Goal: Task Accomplishment & Management: Complete application form

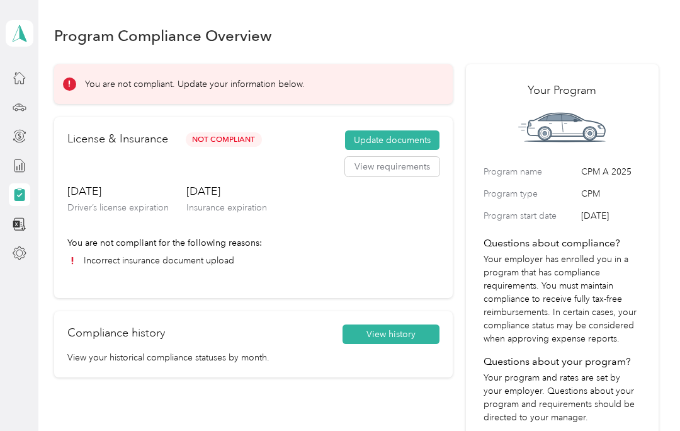
click at [398, 167] on button "View requirements" at bounding box center [392, 167] width 94 height 20
click at [409, 135] on button "Update documents" at bounding box center [392, 140] width 94 height 20
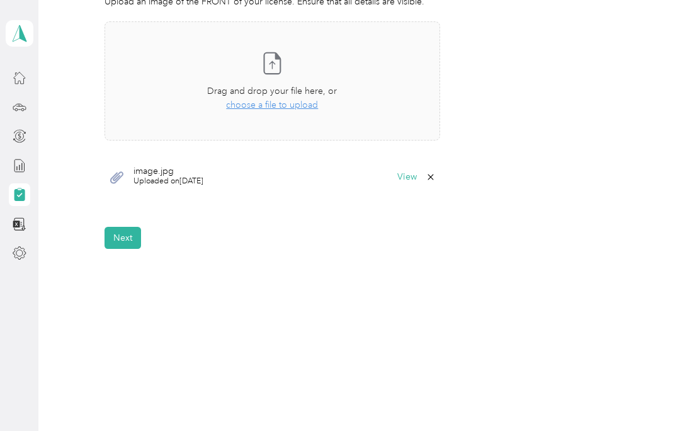
scroll to position [393, 0]
click at [124, 231] on button "Next" at bounding box center [123, 239] width 37 height 22
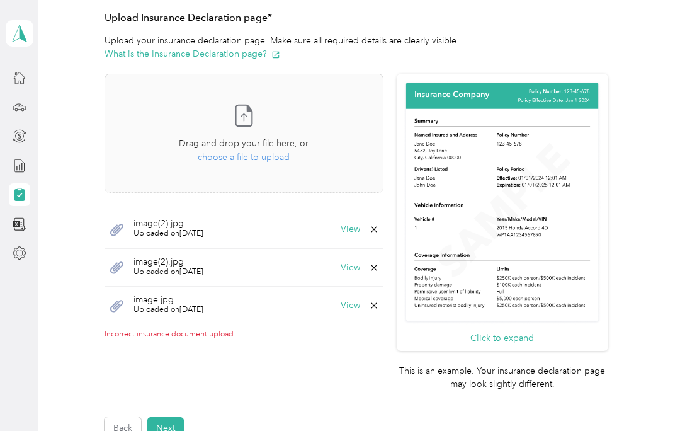
scroll to position [278, 0]
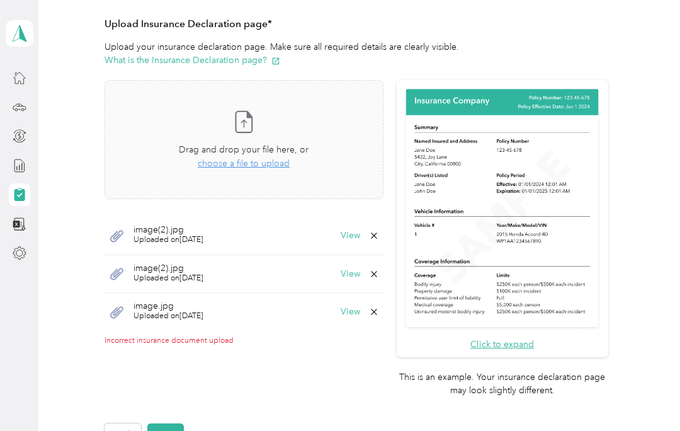
click at [360, 233] on button "View" at bounding box center [351, 235] width 20 height 9
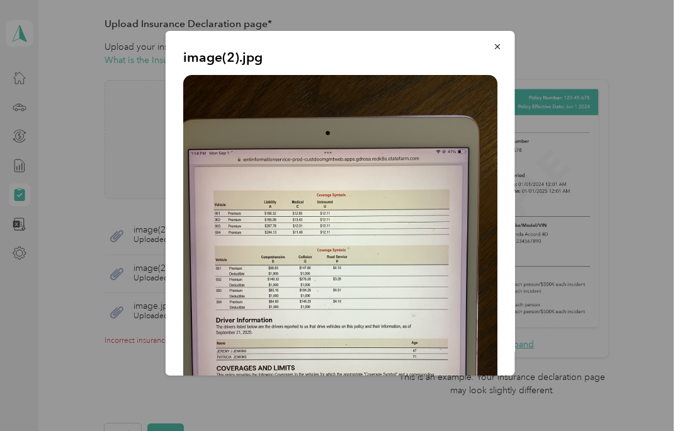
scroll to position [-1, 0]
click at [506, 48] on button "button" at bounding box center [497, 46] width 26 height 22
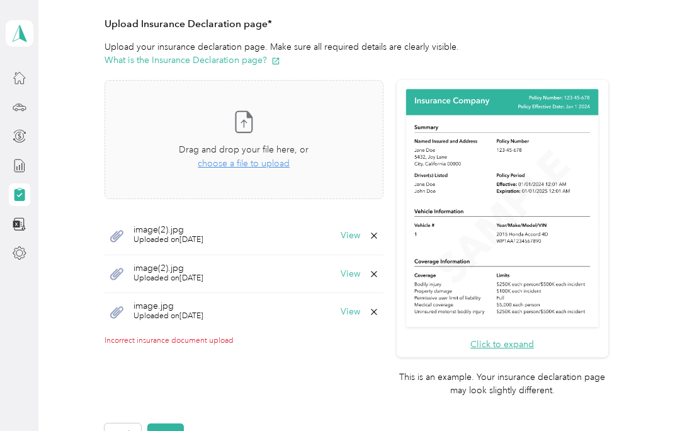
scroll to position [0, 0]
click at [360, 272] on button "View" at bounding box center [351, 273] width 20 height 9
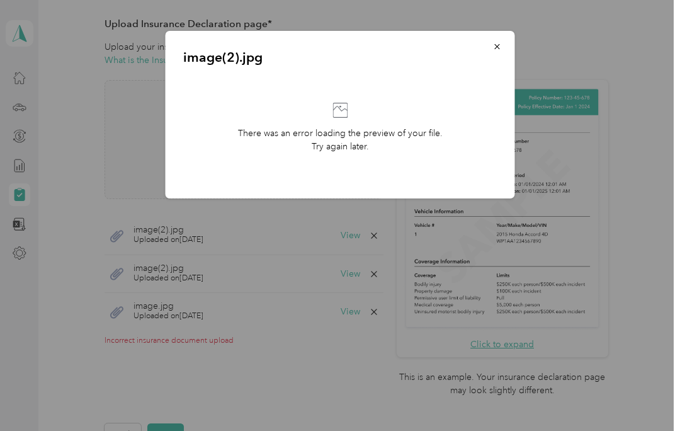
click at [497, 50] on icon "button" at bounding box center [497, 46] width 9 height 9
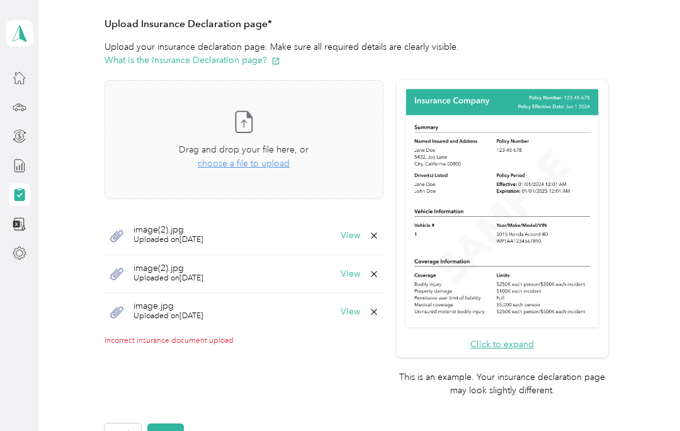
click at [360, 275] on button "View" at bounding box center [351, 273] width 20 height 9
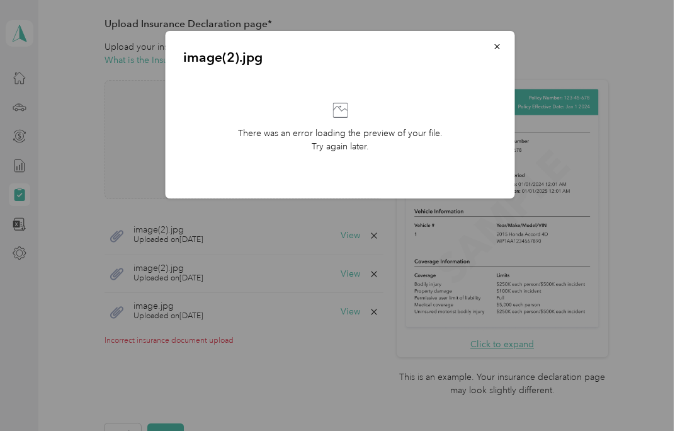
click at [497, 46] on icon "button" at bounding box center [496, 46] width 5 height 5
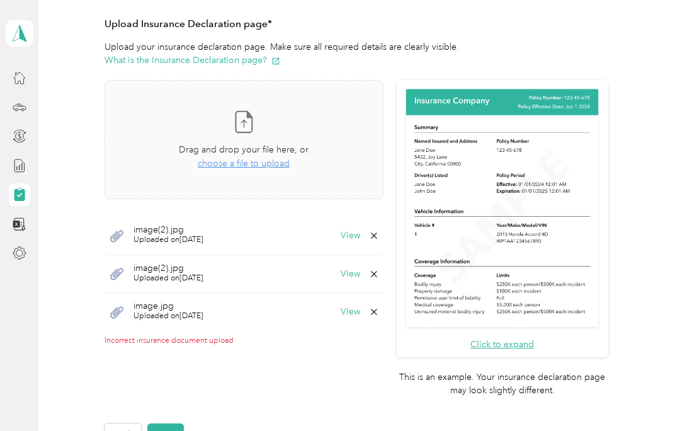
click at [360, 309] on button "View" at bounding box center [351, 311] width 20 height 9
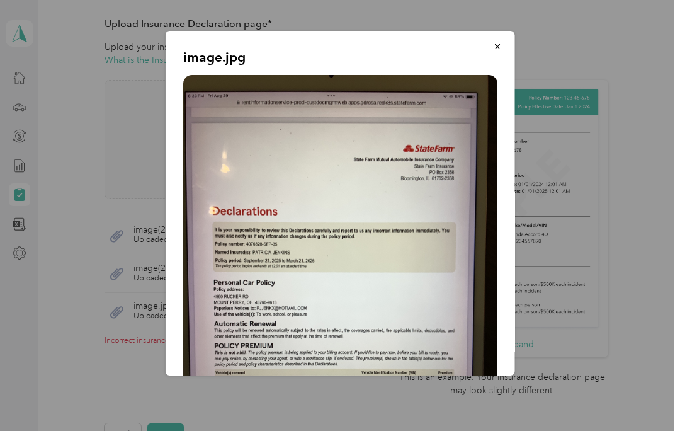
click at [501, 47] on icon "button" at bounding box center [497, 46] width 9 height 9
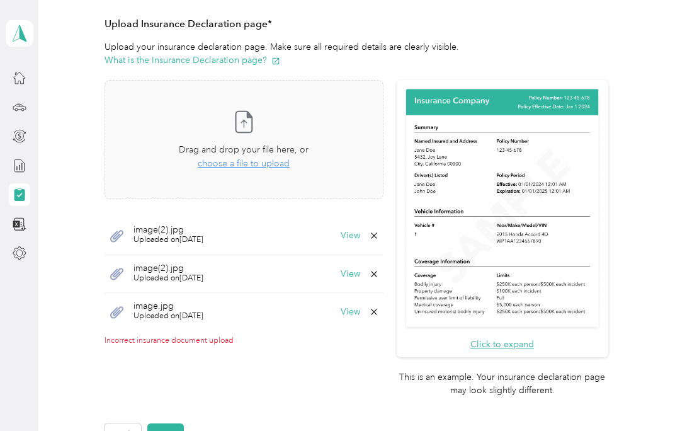
click at [521, 337] on button "Click to expand" at bounding box center [502, 343] width 64 height 13
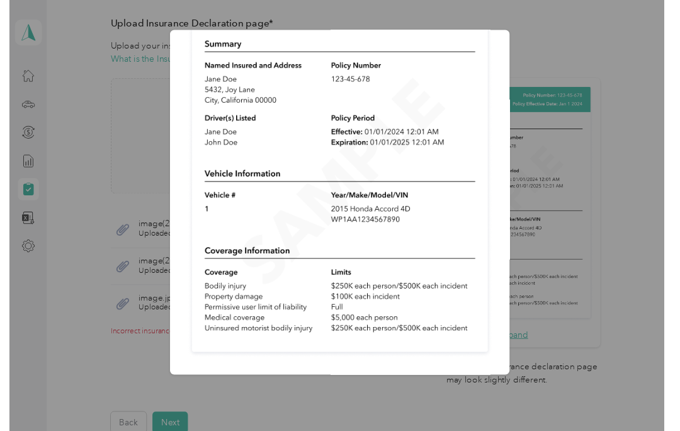
scroll to position [94, 0]
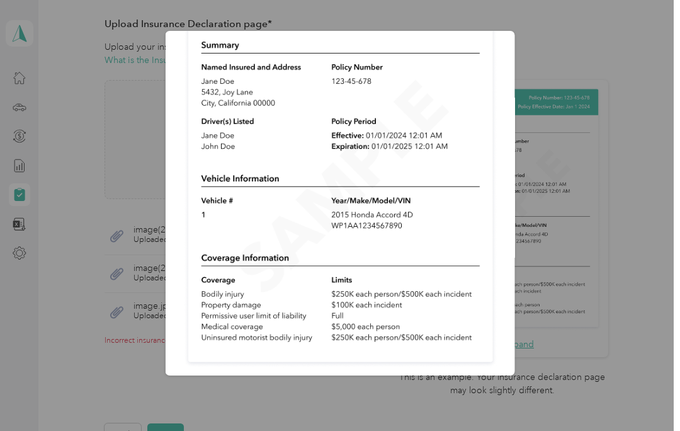
click at [653, 176] on div "Sample insurance declaration" at bounding box center [514, 205] width 349 height 348
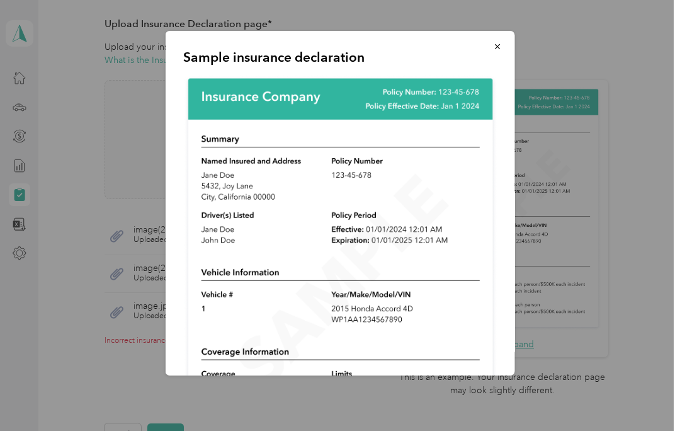
scroll to position [0, 0]
click at [509, 53] on button "button" at bounding box center [497, 46] width 26 height 22
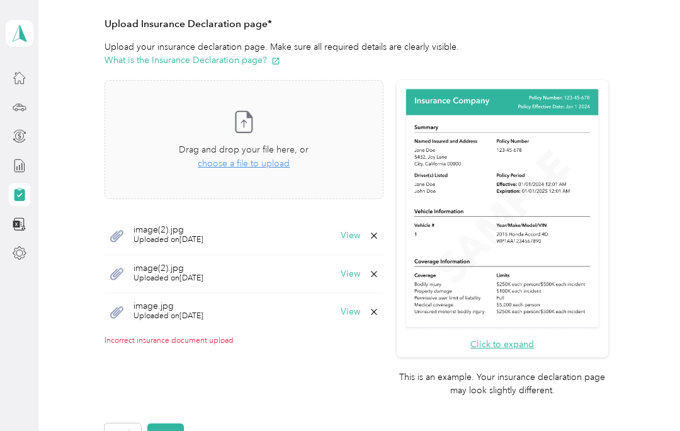
click at [493, 40] on p "Upload your insurance declaration page. Make sure all required details are clea…" at bounding box center [357, 53] width 504 height 26
click at [256, 116] on icon at bounding box center [243, 121] width 25 height 25
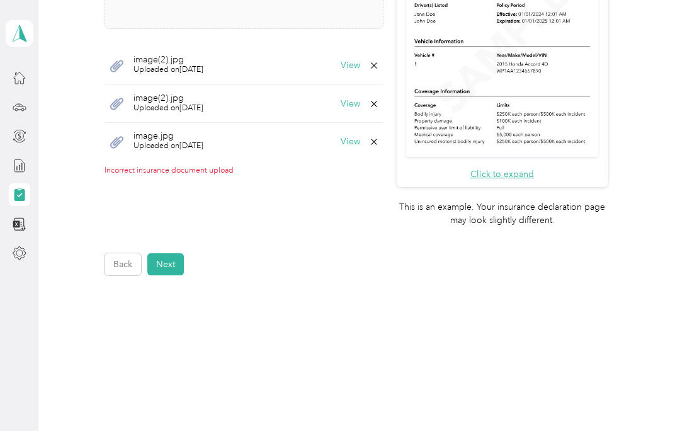
scroll to position [259, 0]
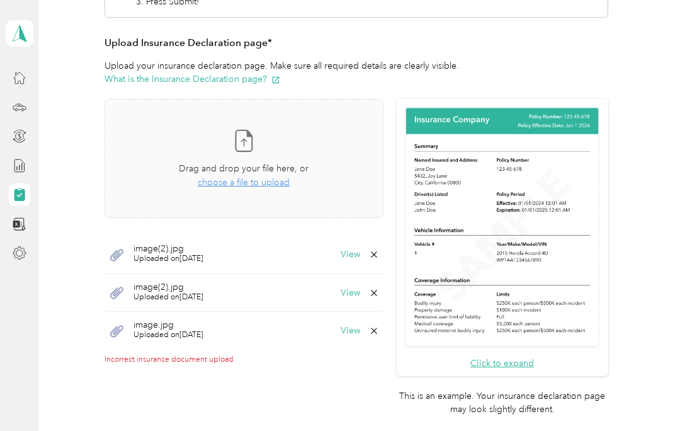
click at [360, 251] on button "View" at bounding box center [351, 254] width 20 height 9
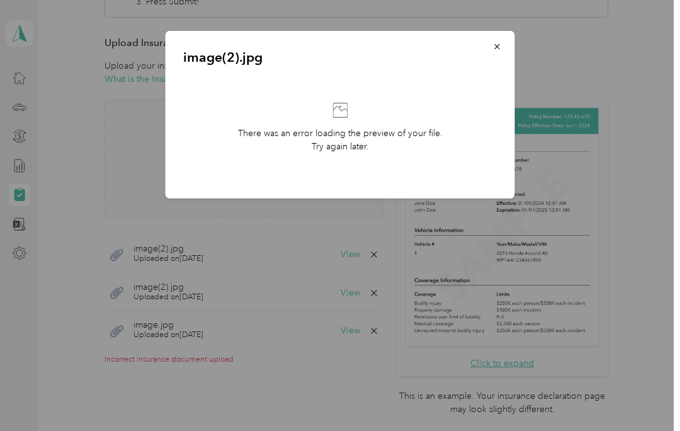
click at [495, 46] on icon "button" at bounding box center [497, 46] width 9 height 9
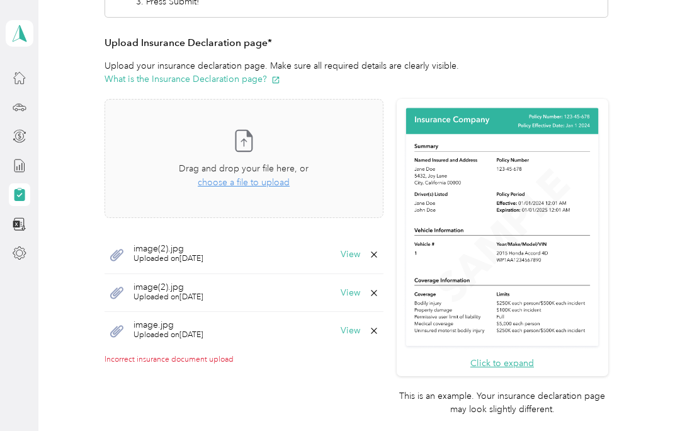
click at [360, 288] on button "View" at bounding box center [351, 292] width 20 height 9
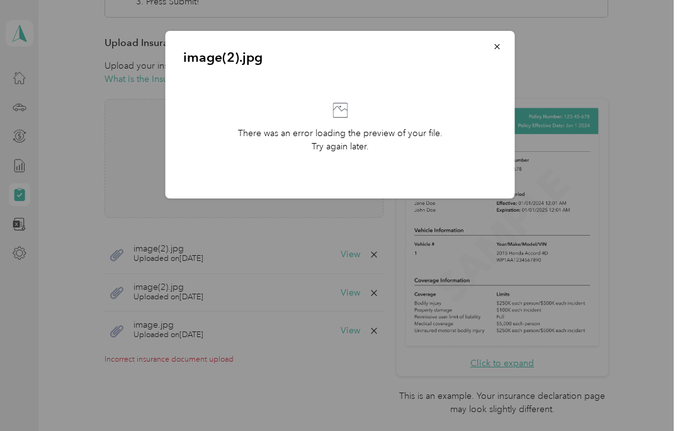
click at [492, 55] on button "button" at bounding box center [497, 46] width 26 height 22
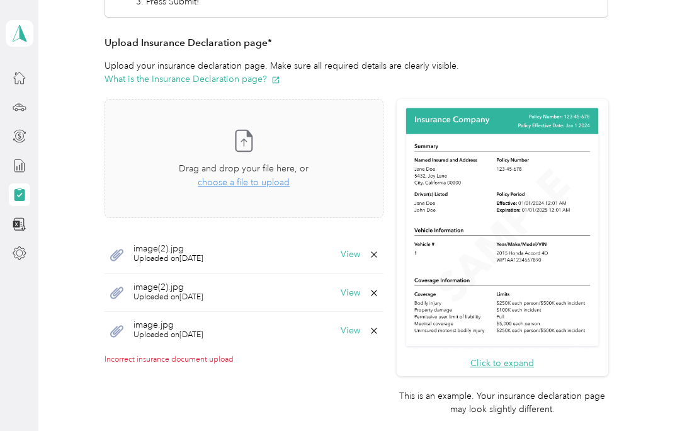
click at [176, 264] on div "image(2).jpg Uploaded on [DATE] View" at bounding box center [244, 254] width 279 height 38
click at [184, 248] on span "image(2).jpg" at bounding box center [168, 248] width 70 height 9
click at [143, 248] on span "image(2).jpg" at bounding box center [168, 248] width 70 height 9
click at [240, 291] on div "image(2).jpg Uploaded on [DATE] View" at bounding box center [244, 293] width 279 height 38
click at [360, 294] on button "View" at bounding box center [351, 292] width 20 height 9
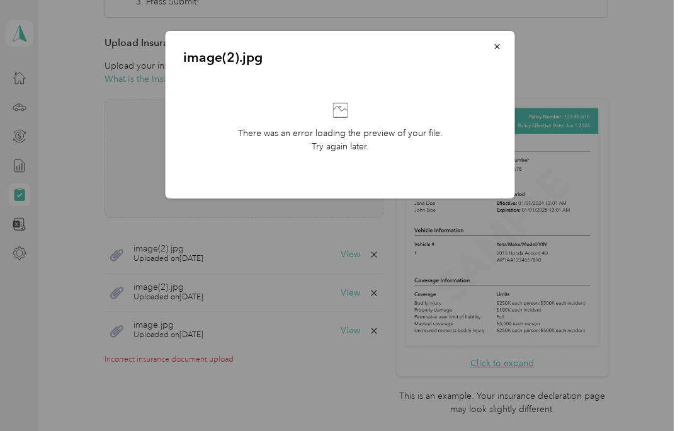
click at [380, 321] on div at bounding box center [340, 215] width 680 height 431
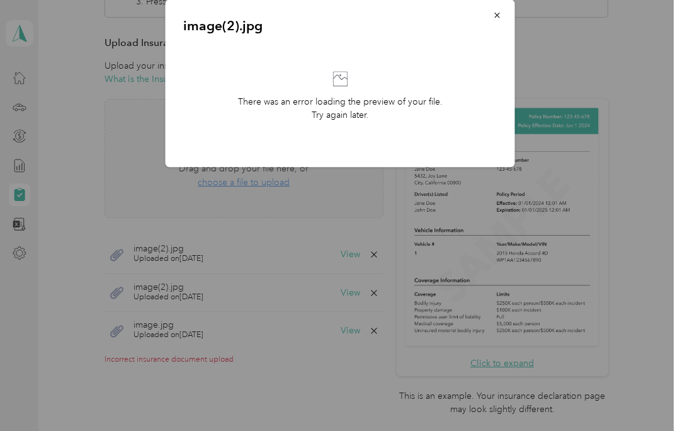
click at [382, 334] on div at bounding box center [340, 215] width 680 height 431
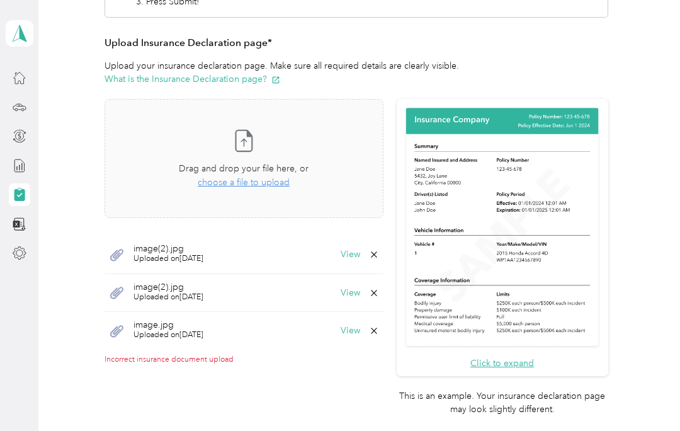
click at [215, 72] on button "What is the Insurance Declaration page?" at bounding box center [193, 78] width 176 height 13
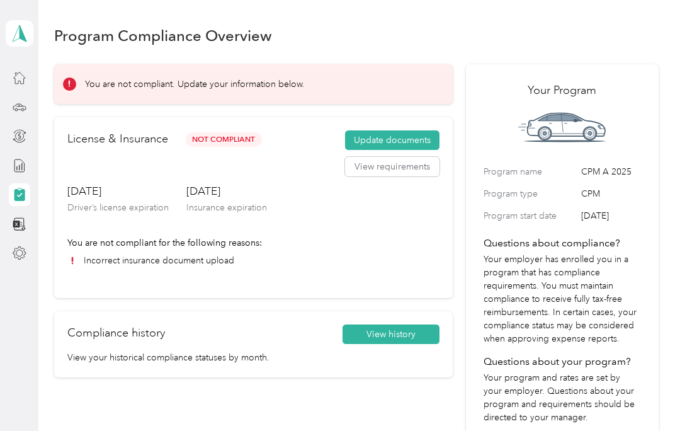
click at [414, 142] on button "Update documents" at bounding box center [392, 140] width 94 height 20
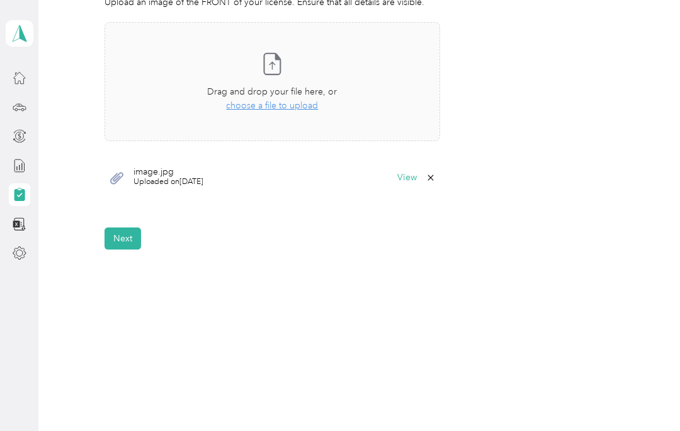
scroll to position [393, 0]
click at [122, 237] on button "Next" at bounding box center [123, 239] width 37 height 22
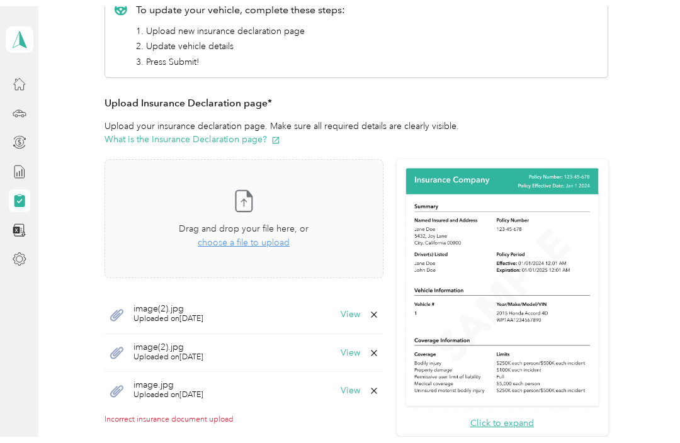
scroll to position [180, 0]
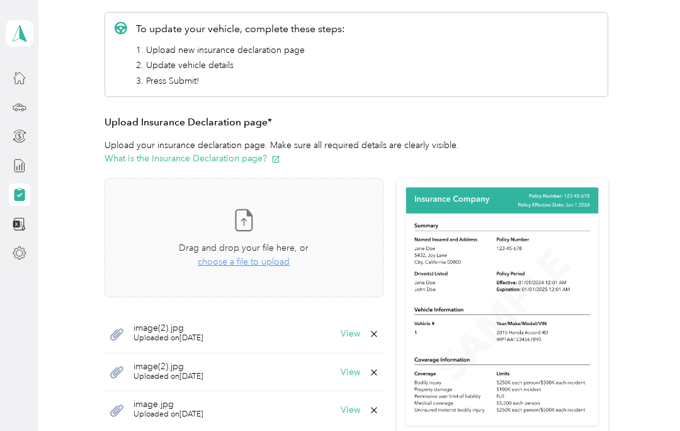
click at [256, 215] on icon at bounding box center [243, 219] width 25 height 25
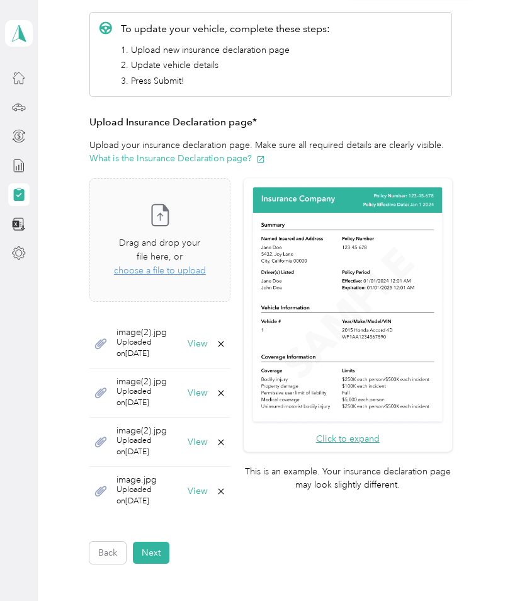
click at [172, 221] on icon at bounding box center [159, 214] width 25 height 25
click at [207, 339] on button "View" at bounding box center [198, 343] width 20 height 9
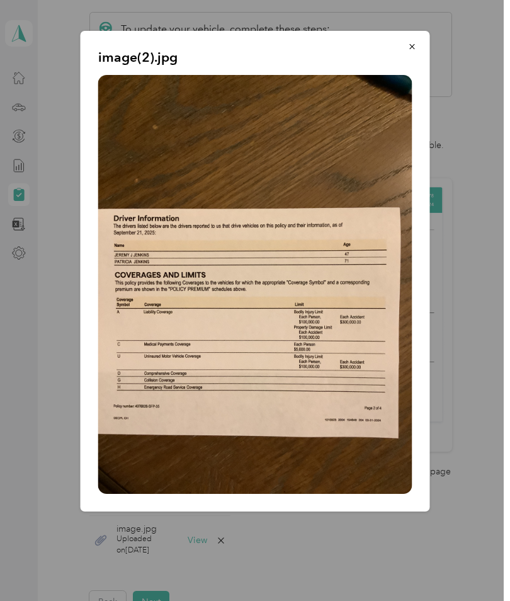
click at [416, 54] on button "button" at bounding box center [412, 46] width 26 height 22
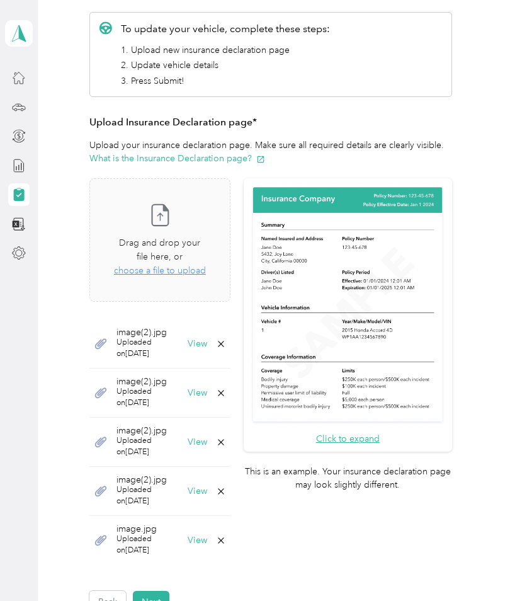
click at [226, 388] on icon at bounding box center [221, 393] width 10 height 10
click at [203, 382] on button "No" at bounding box center [208, 379] width 23 height 20
click at [207, 388] on button "View" at bounding box center [198, 392] width 20 height 9
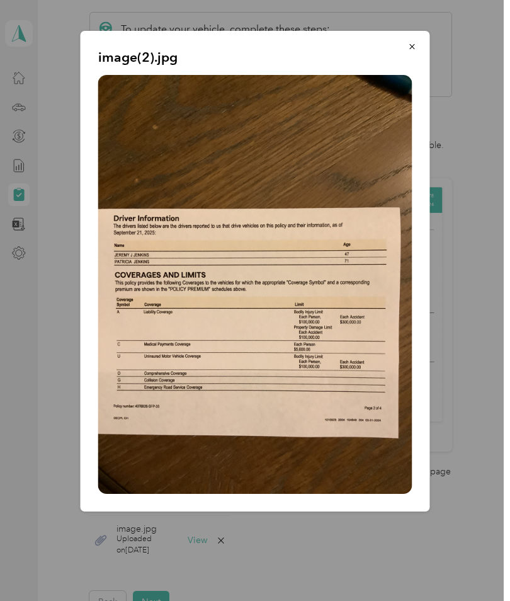
click at [457, 41] on div "image(2).jpg" at bounding box center [429, 273] width 349 height 484
click at [412, 51] on icon "button" at bounding box center [412, 46] width 9 height 9
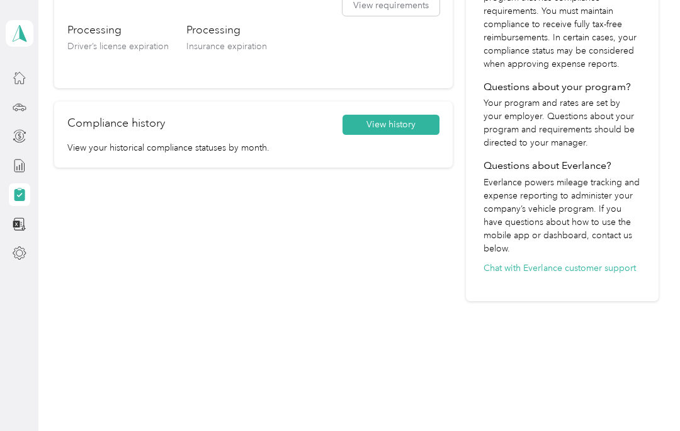
scroll to position [273, 0]
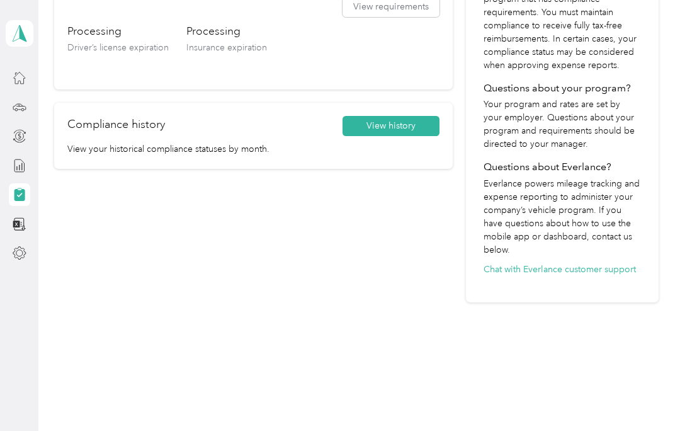
click at [398, 130] on button "View history" at bounding box center [390, 126] width 97 height 20
